Goal: Information Seeking & Learning: Stay updated

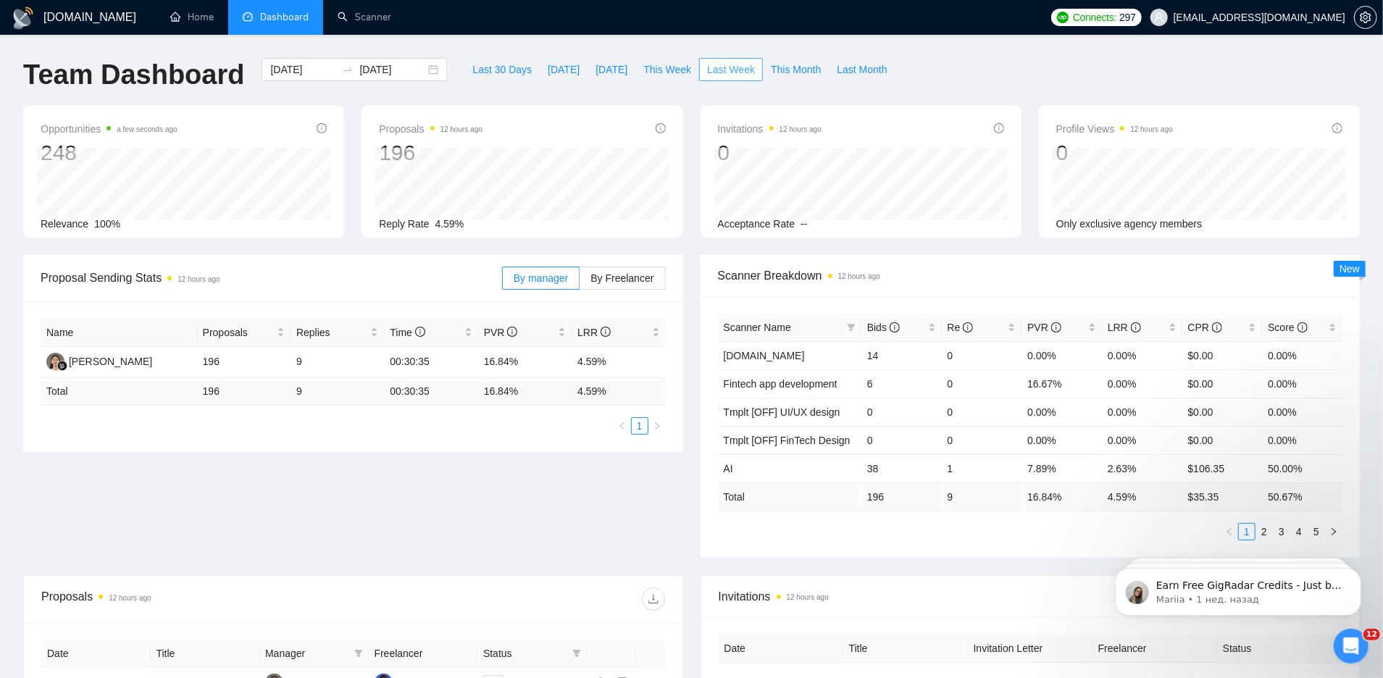
click at [740, 66] on span "Last Week" at bounding box center [731, 70] width 48 height 16
click at [721, 68] on span "Last Week" at bounding box center [731, 70] width 48 height 16
click at [721, 69] on span "Last Week" at bounding box center [731, 70] width 48 height 16
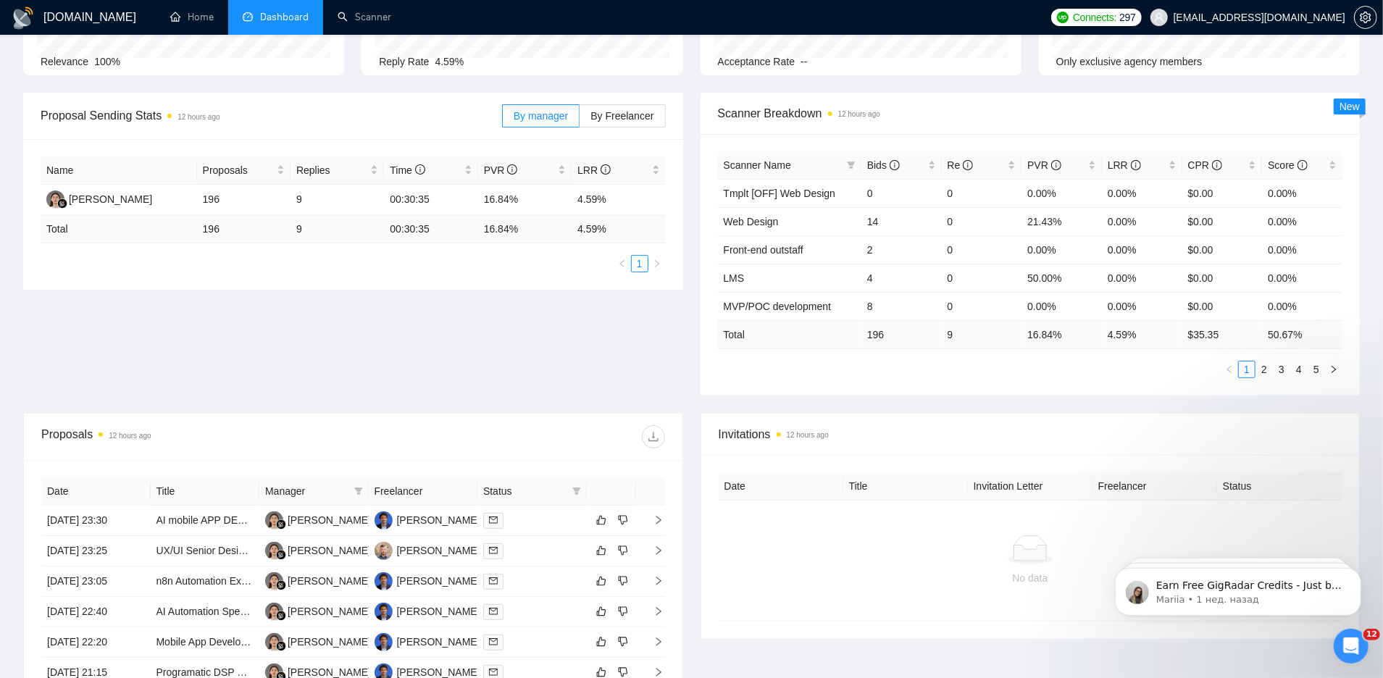
scroll to position [161, 0]
drag, startPoint x: 572, startPoint y: 224, endPoint x: 609, endPoint y: 221, distance: 37.8
click at [611, 223] on td "4.59 %" at bounding box center [618, 231] width 93 height 28
copy td "4.59 %"
drag, startPoint x: 482, startPoint y: 232, endPoint x: 520, endPoint y: 231, distance: 38.4
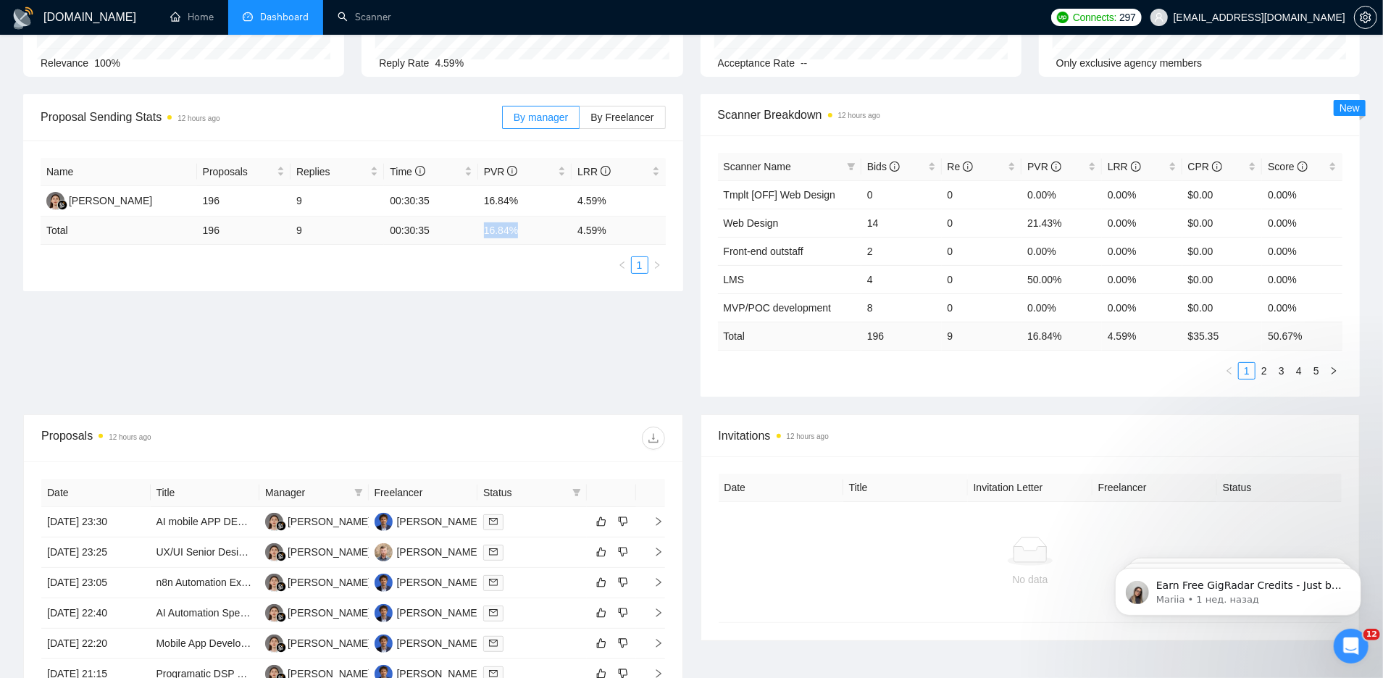
click at [522, 232] on td "16.84 %" at bounding box center [524, 231] width 93 height 28
copy td "16.84 %"
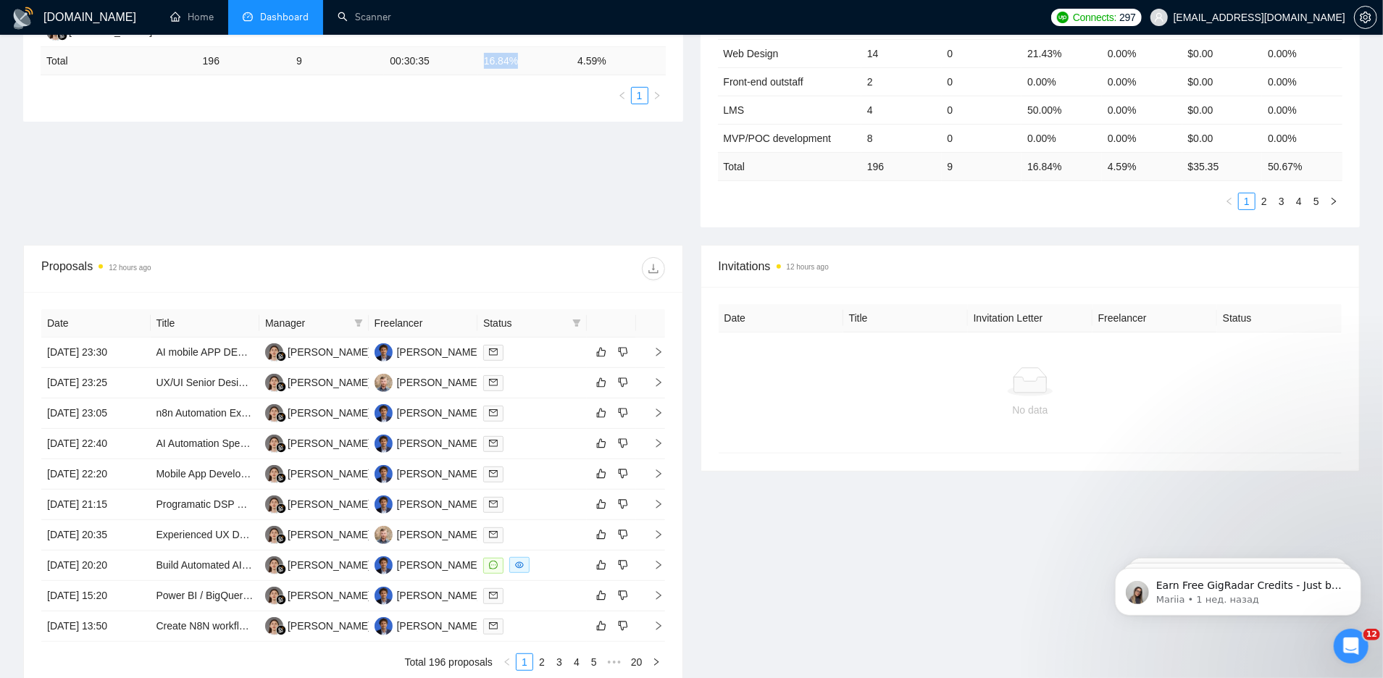
scroll to position [378, 0]
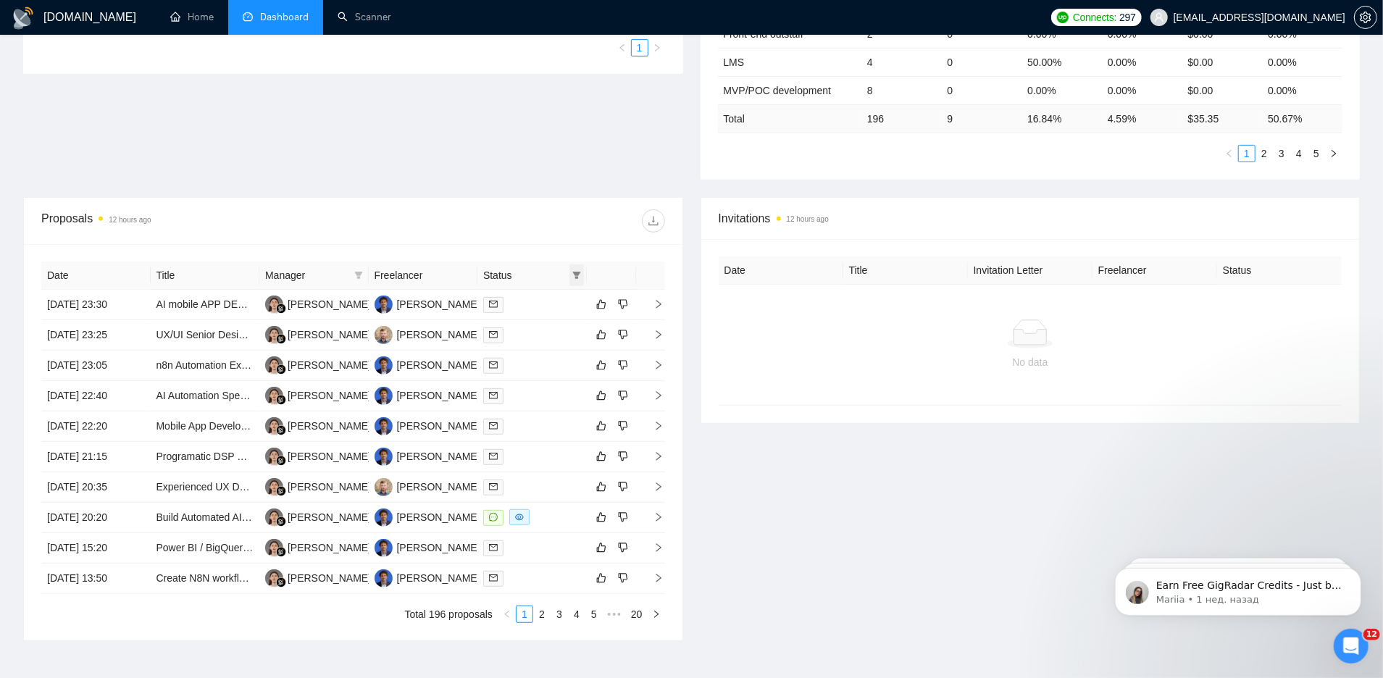
click at [577, 275] on icon "filter" at bounding box center [576, 275] width 9 height 9
click at [535, 301] on span "Chat" at bounding box center [531, 301] width 28 height 12
checkbox input "true"
click at [454, 230] on div "Proposals 12 hours ago" at bounding box center [353, 221] width 624 height 46
